Goal: Transaction & Acquisition: Purchase product/service

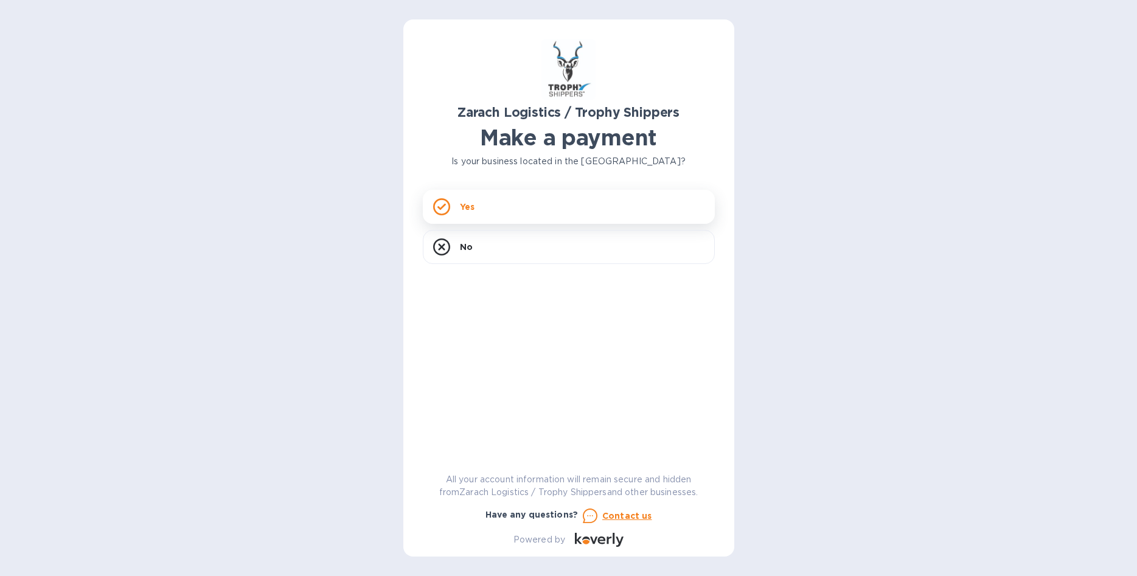
click at [483, 209] on div "Yes" at bounding box center [569, 207] width 292 height 34
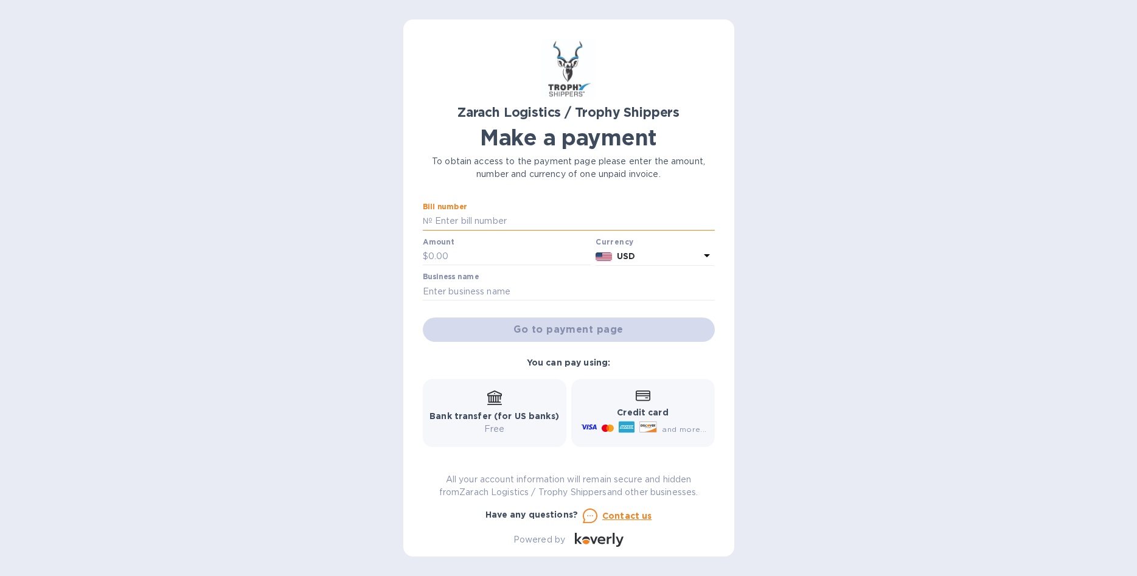
click at [473, 218] on input "text" at bounding box center [574, 221] width 282 height 18
paste input "B00171524"
type input "B00171524"
click at [463, 250] on input "text" at bounding box center [509, 257] width 163 height 18
type input "1,110"
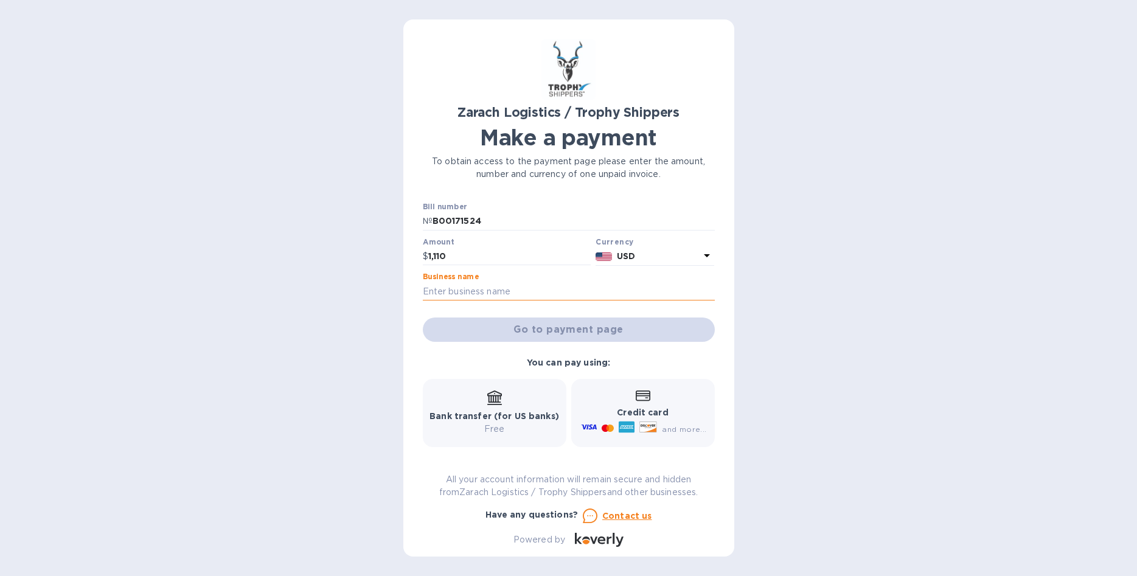
click at [444, 292] on input "text" at bounding box center [569, 291] width 292 height 18
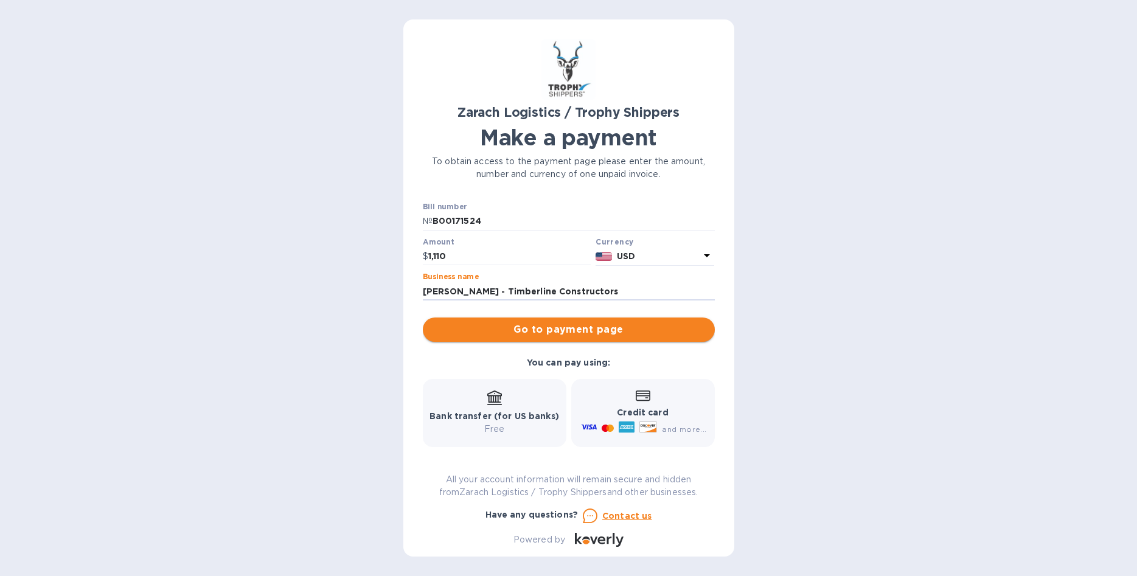
type input "[PERSON_NAME] - Timberline Constructors"
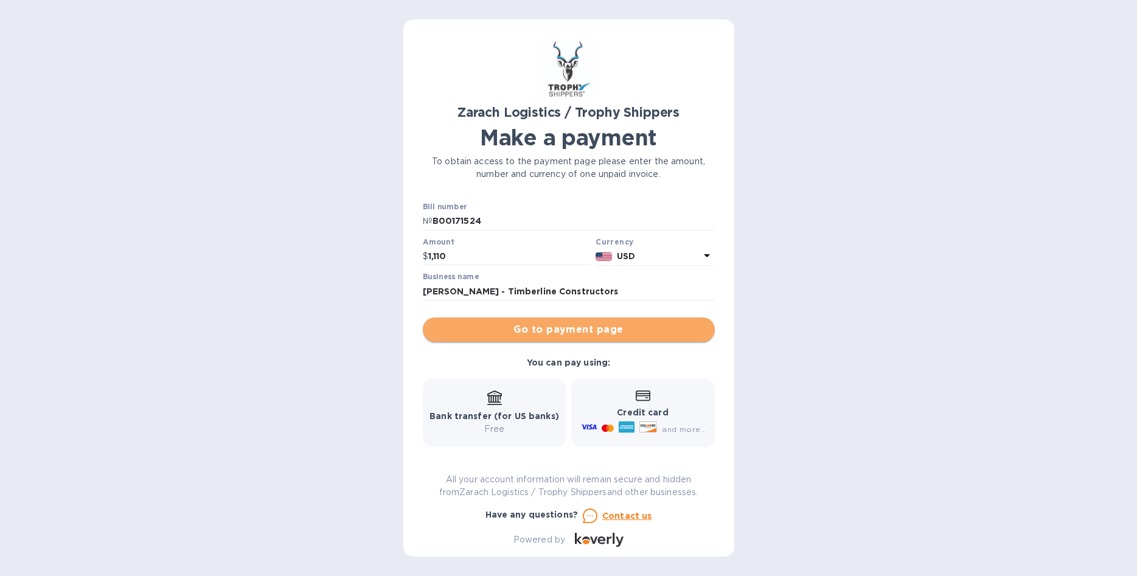
click at [556, 322] on button "Go to payment page" at bounding box center [569, 330] width 292 height 24
